Goal: Check status: Check status

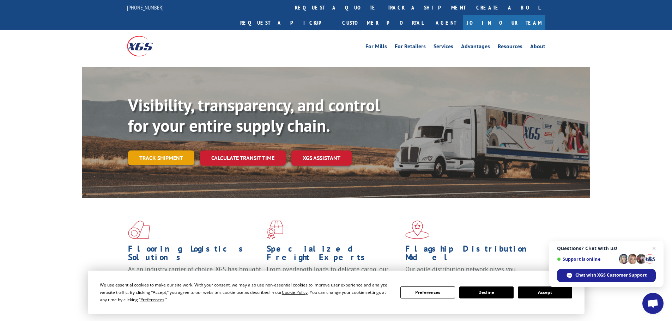
click at [160, 151] on link "Track shipment" at bounding box center [161, 158] width 66 height 15
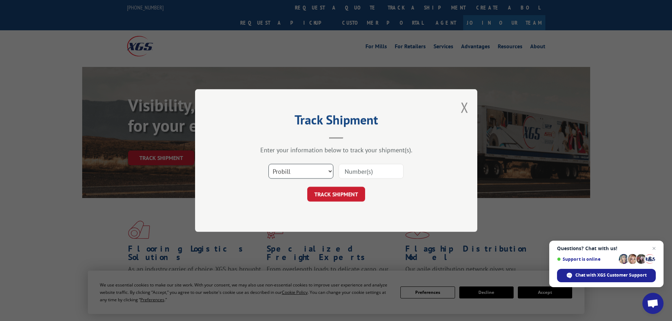
click at [302, 172] on select "Select category... Probill BOL PO" at bounding box center [300, 171] width 65 height 15
select select "bol"
click at [268, 164] on select "Select category... Probill BOL PO" at bounding box center [300, 171] width 65 height 15
click at [367, 170] on input at bounding box center [371, 171] width 65 height 15
click at [369, 172] on input at bounding box center [371, 171] width 65 height 15
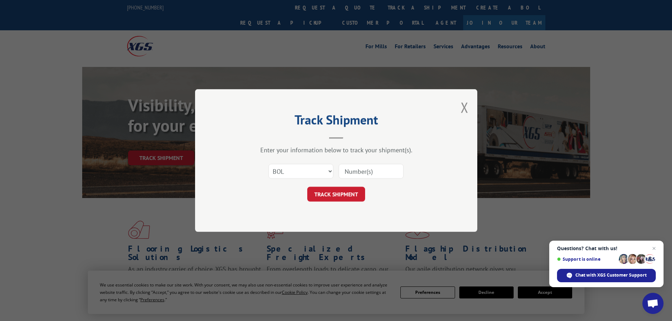
paste input "B690814"
type input "B690814"
click at [337, 194] on button "TRACK SHIPMENT" at bounding box center [336, 194] width 58 height 15
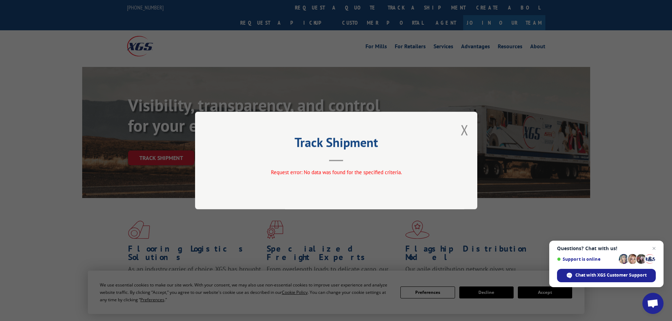
click at [465, 130] on button "Close modal" at bounding box center [465, 130] width 8 height 19
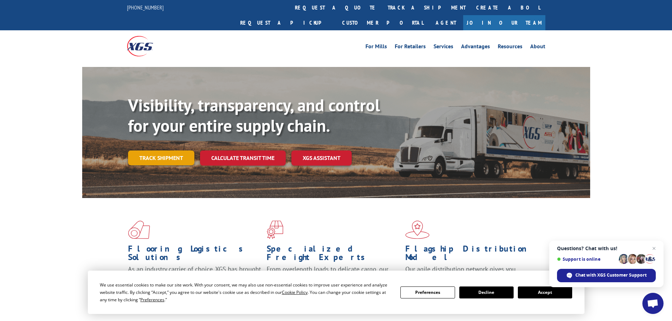
click at [178, 151] on link "Track shipment" at bounding box center [161, 158] width 66 height 15
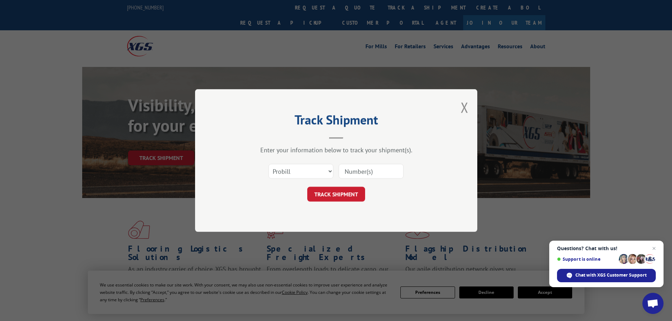
paste input "B690814"
click at [350, 170] on input "B690814" at bounding box center [371, 171] width 65 height 15
type input "690814"
click at [327, 171] on select "Select category... Probill BOL PO" at bounding box center [300, 171] width 65 height 15
select select "bol"
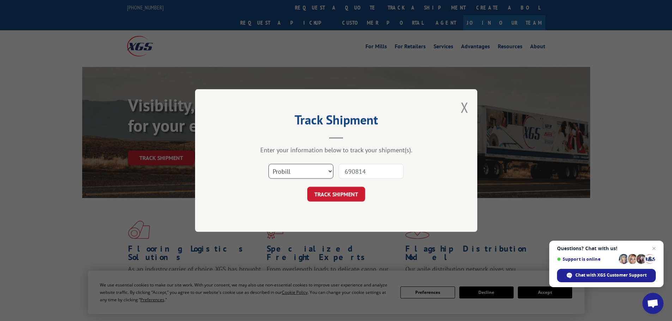
click at [268, 164] on select "Select category... Probill BOL PO" at bounding box center [300, 171] width 65 height 15
click at [340, 196] on button "TRACK SHIPMENT" at bounding box center [336, 194] width 58 height 15
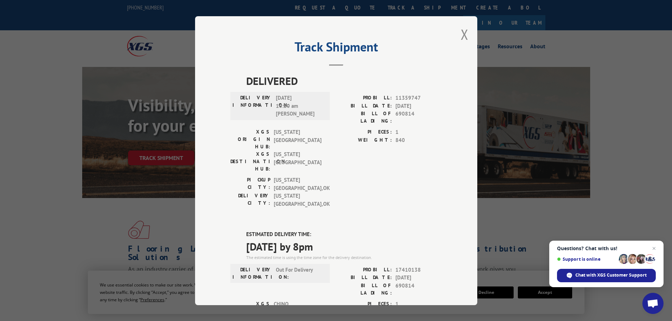
click at [466, 34] on div "Track Shipment DELIVERED DELIVERY INFORMATION: [DATE] 10:20 am [PERSON_NAME] PR…" at bounding box center [336, 160] width 282 height 289
click at [461, 35] on button "Close modal" at bounding box center [465, 34] width 8 height 19
